Goal: Answer question/provide support

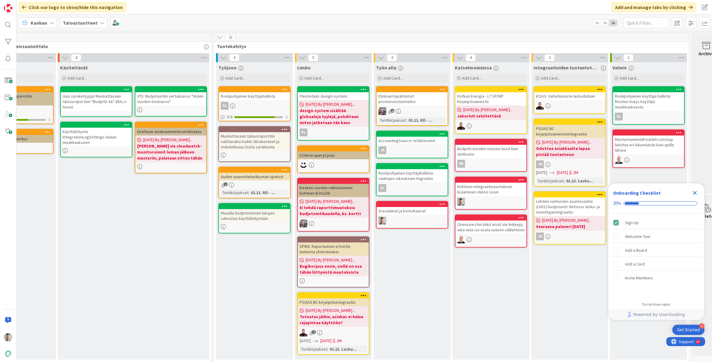
scroll to position [0, 329]
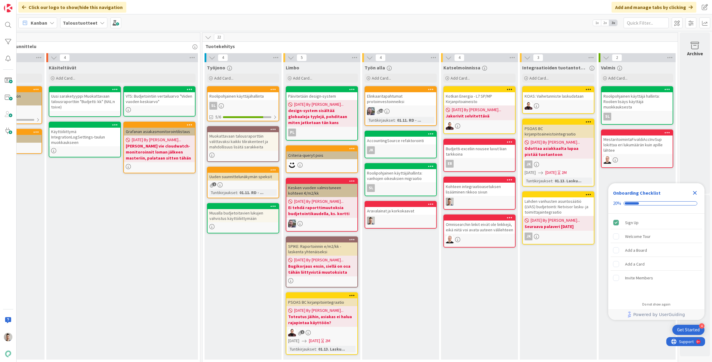
click at [695, 194] on icon "Close Checklist" at bounding box center [695, 193] width 4 height 4
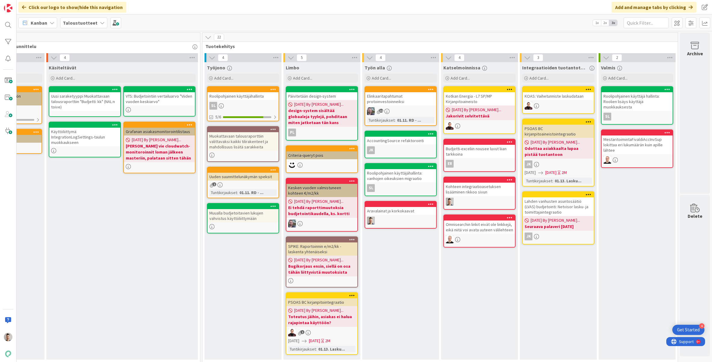
scroll to position [0, 0]
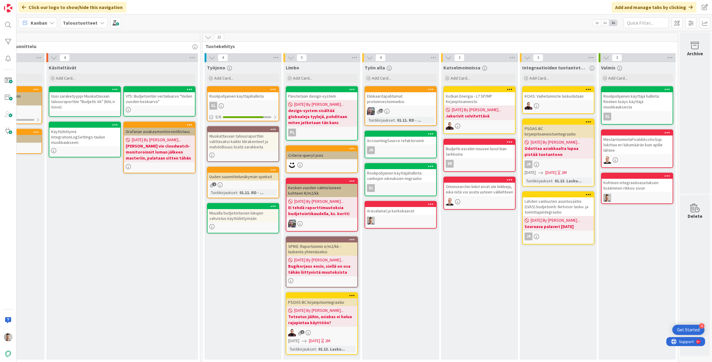
click at [480, 192] on div "Omnisearchin linkit eivät ole linkkejä, eikä niitä voi avata uuteen välilehteen" at bounding box center [479, 189] width 71 height 13
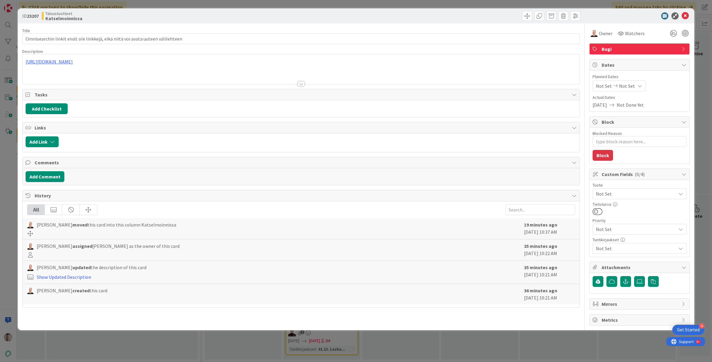
type textarea "x"
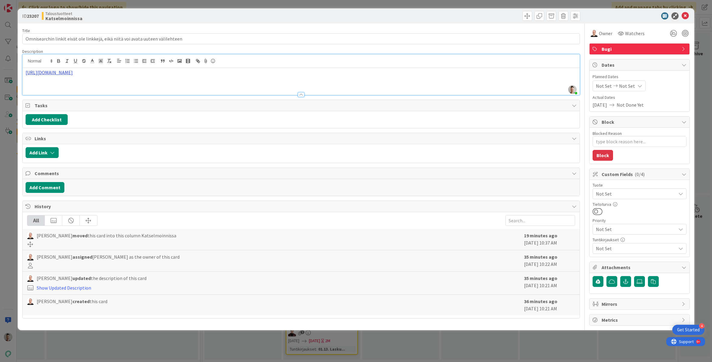
click at [73, 73] on link "[URL][DOMAIN_NAME]" at bounding box center [49, 72] width 47 height 6
click at [47, 83] on link "[URL][DOMAIN_NAME]" at bounding box center [55, 84] width 41 height 8
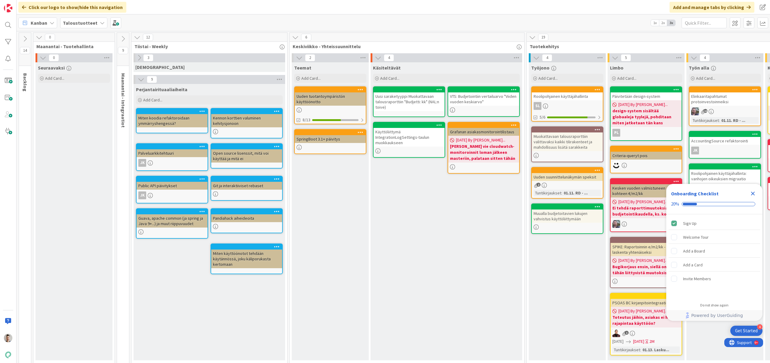
click at [385, 192] on icon "Close Checklist" at bounding box center [753, 194] width 4 height 4
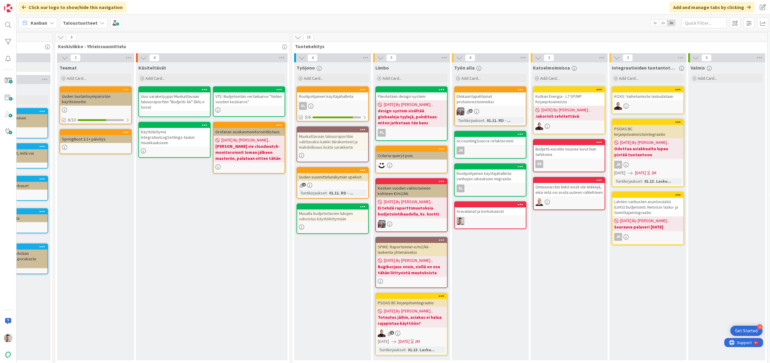
scroll to position [0, 271]
